Goal: Information Seeking & Learning: Learn about a topic

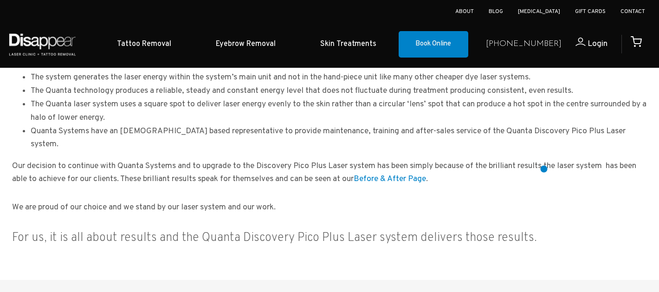
scroll to position [685, 0]
click at [418, 177] on link "Before & After Page" at bounding box center [390, 178] width 72 height 11
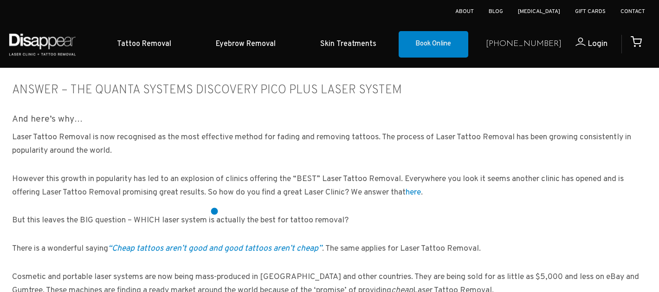
scroll to position [211, 0]
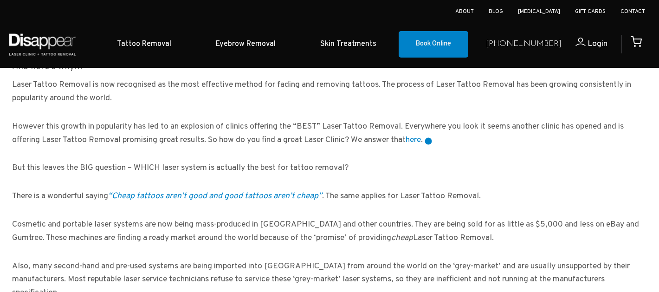
click at [421, 141] on link "here" at bounding box center [413, 140] width 15 height 11
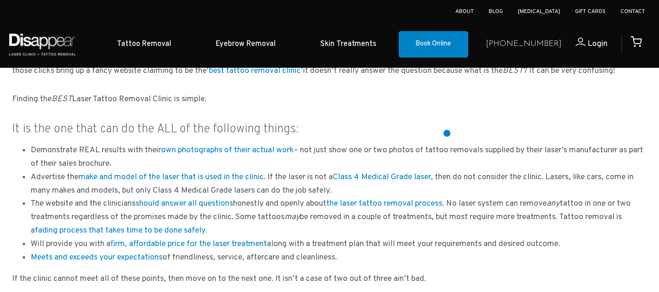
scroll to position [282, 0]
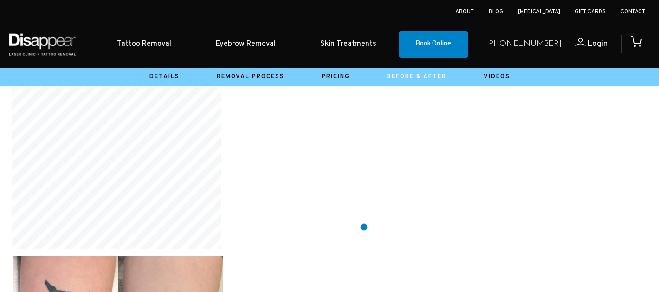
scroll to position [12690, 0]
